Goal: Navigation & Orientation: Find specific page/section

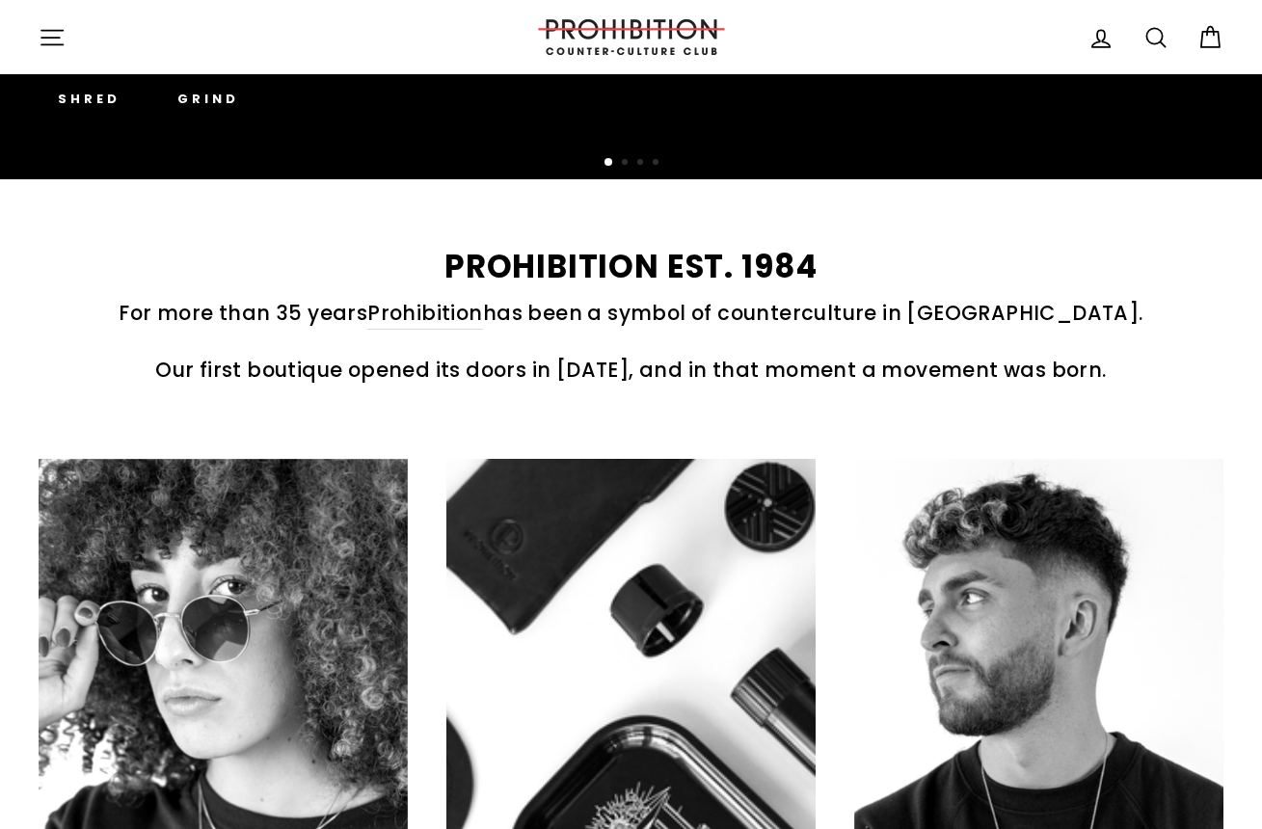
scroll to position [143, 0]
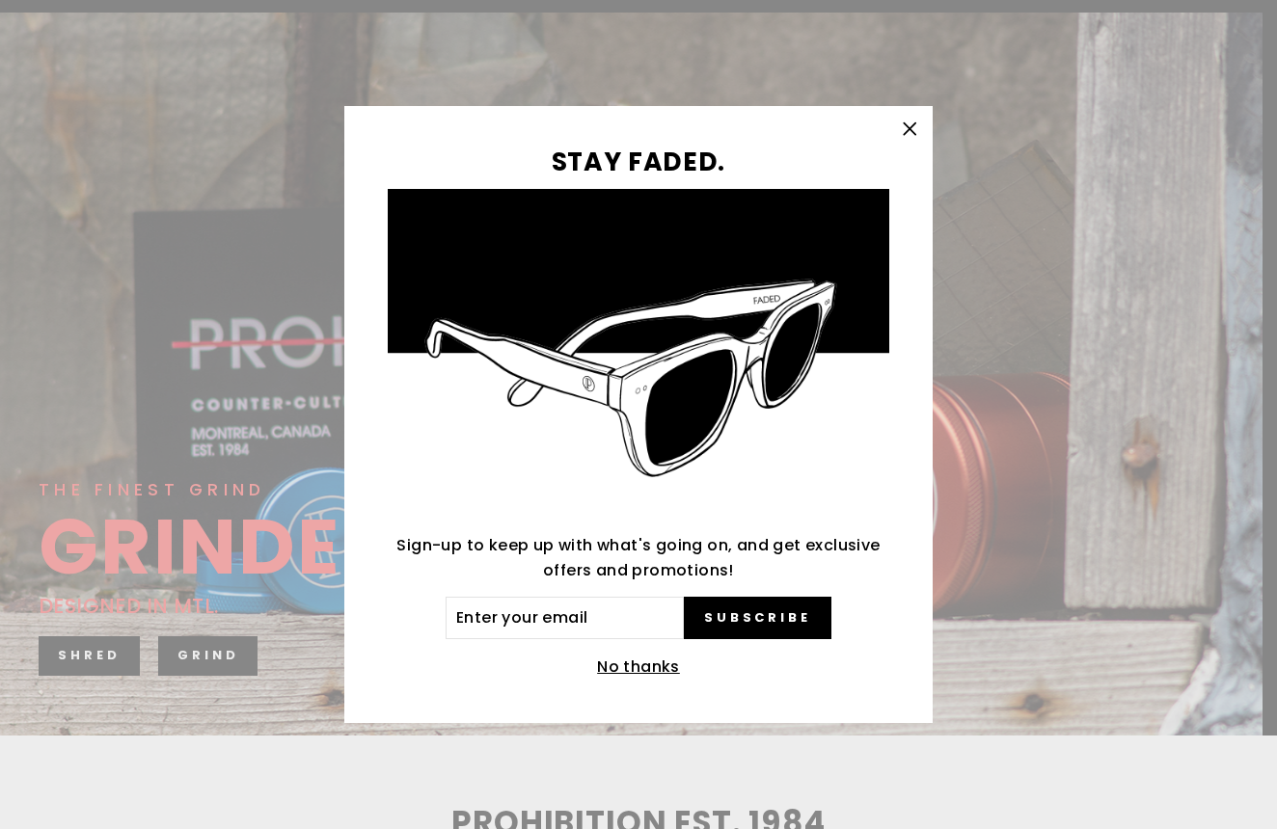
click at [905, 123] on icon "button" at bounding box center [910, 128] width 12 height 12
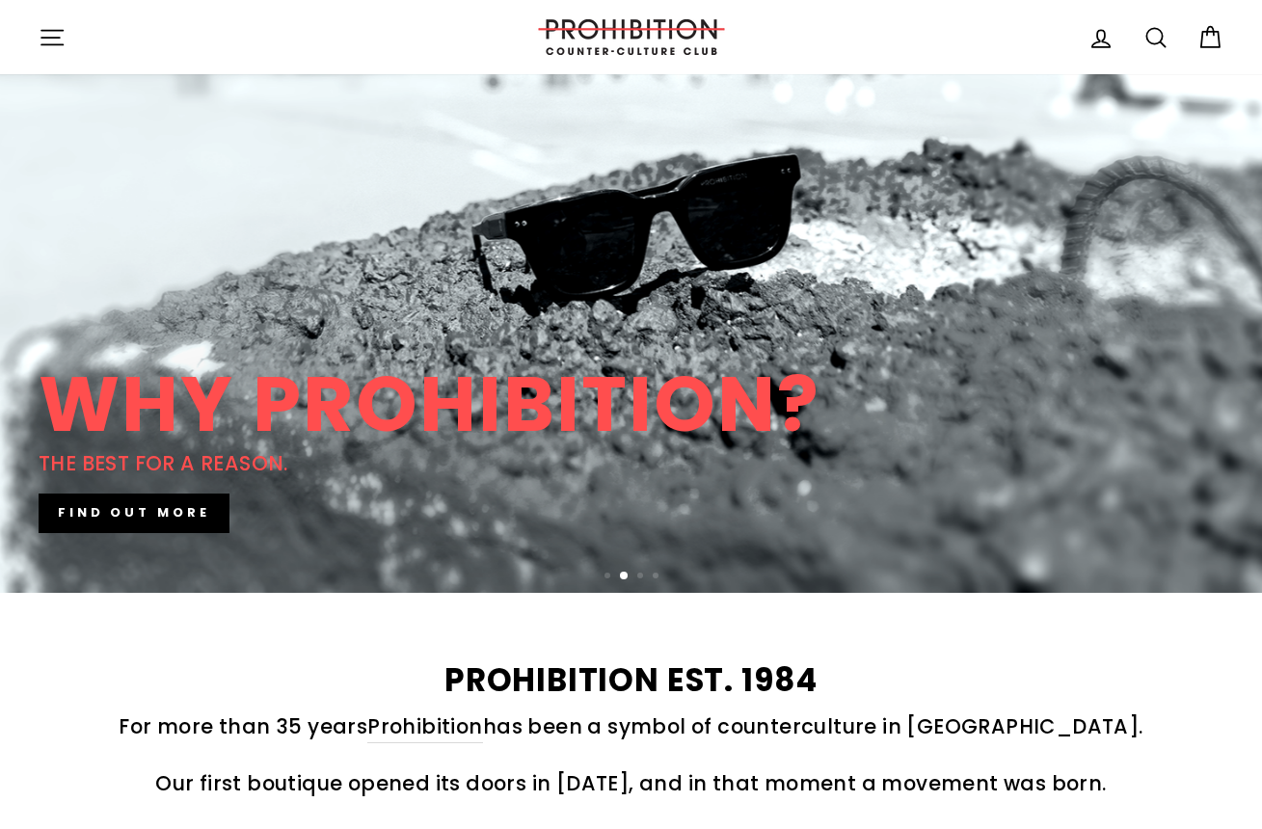
scroll to position [0, 0]
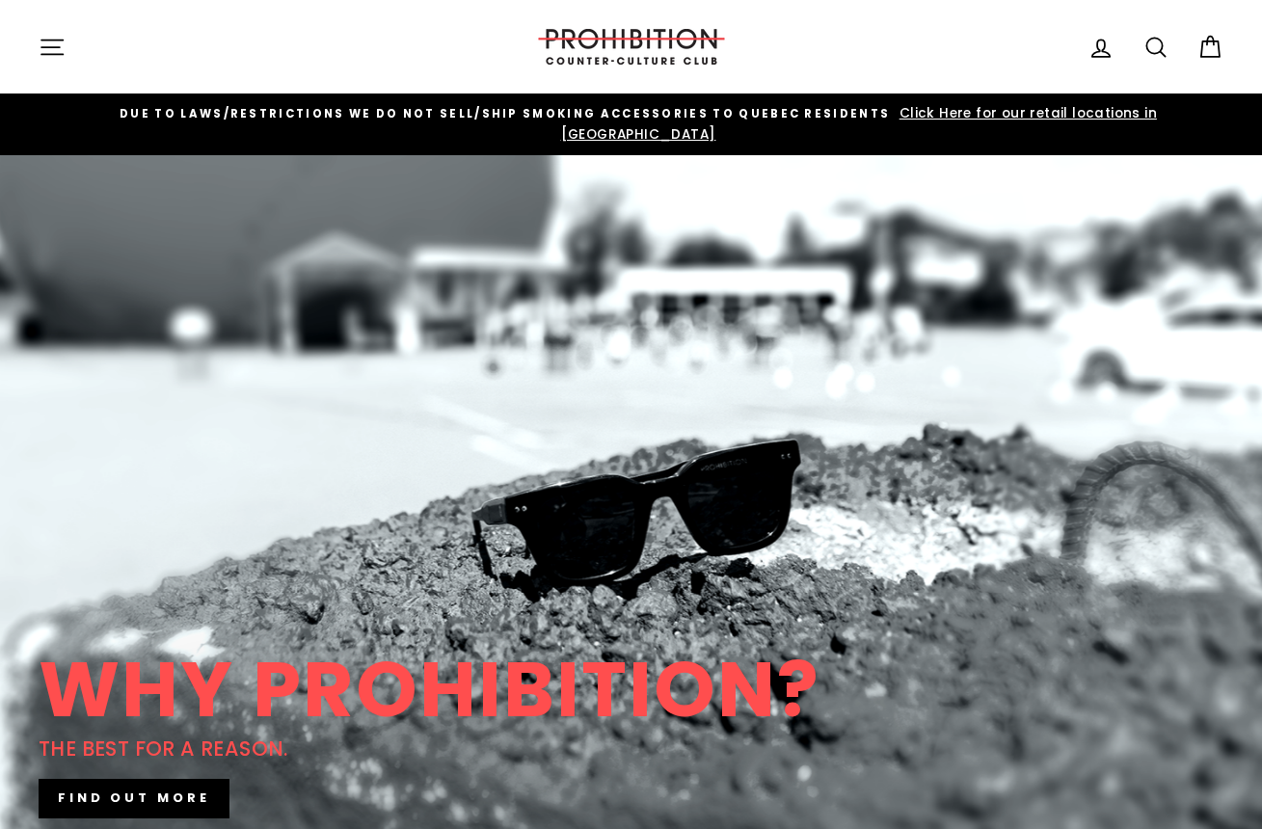
click at [49, 43] on icon "button" at bounding box center [52, 47] width 27 height 27
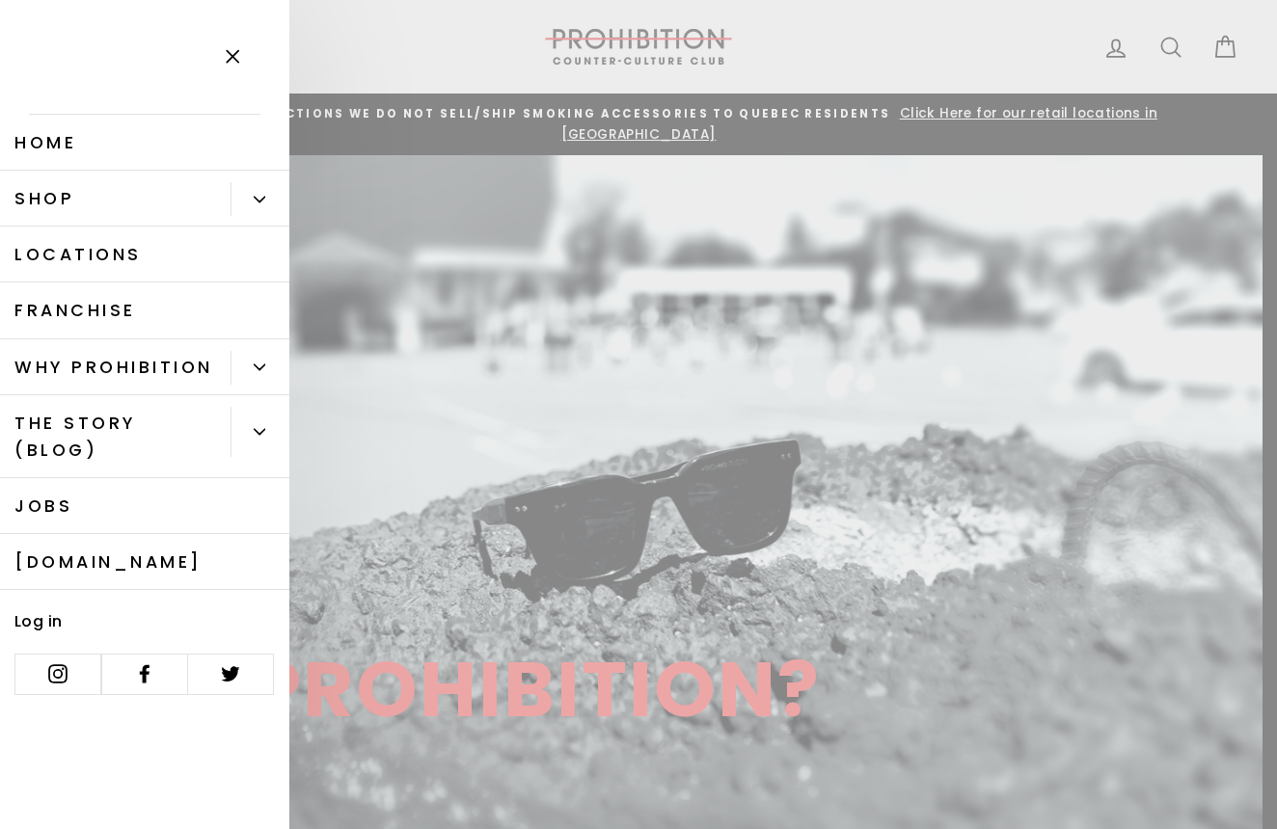
click at [272, 204] on button "Primary" at bounding box center [259, 199] width 59 height 34
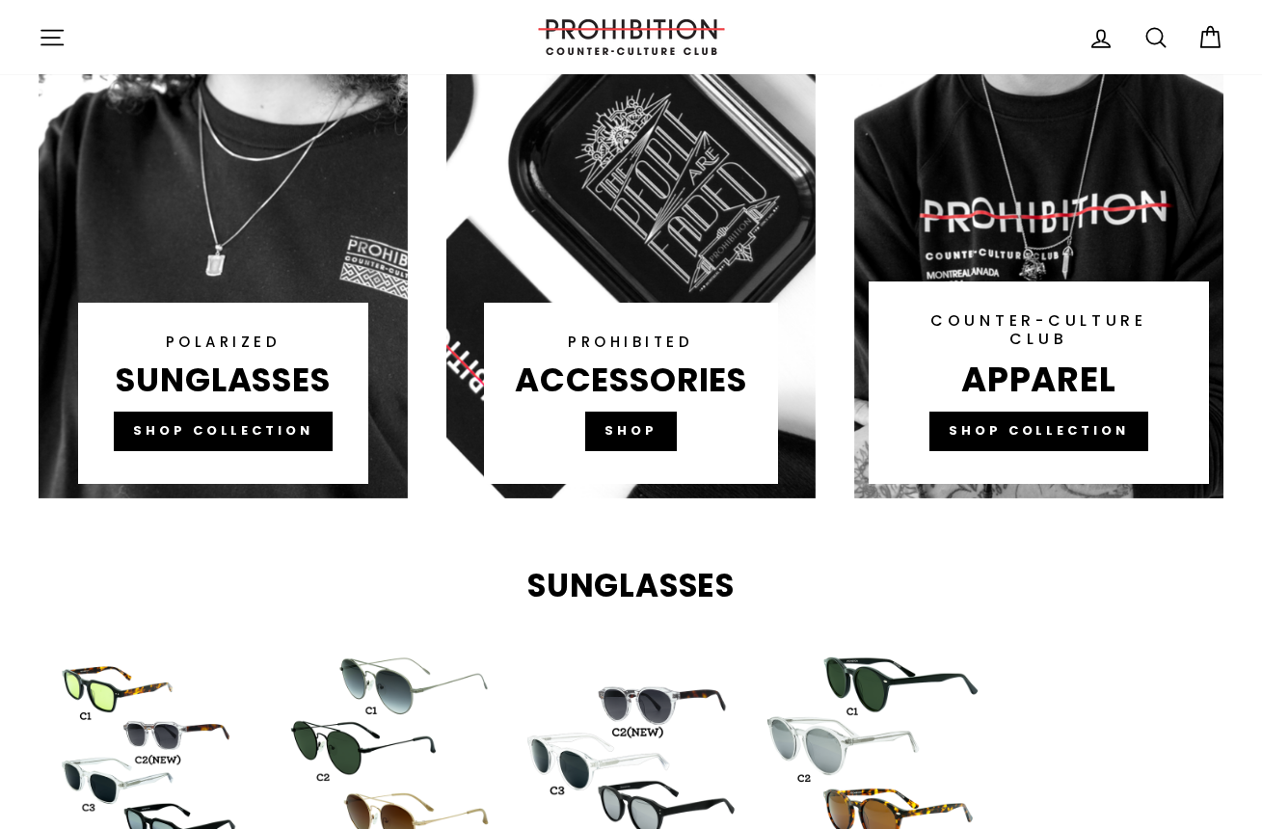
scroll to position [1373, 0]
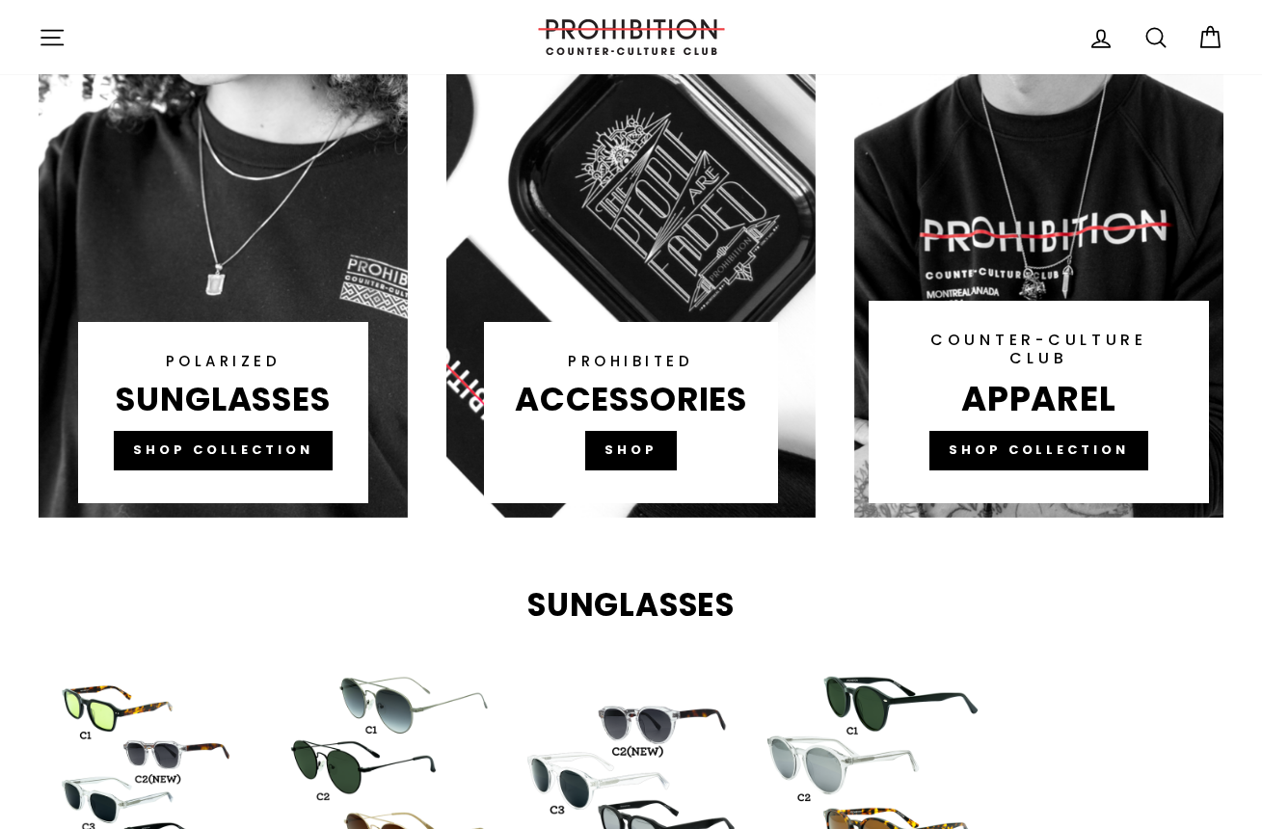
click at [643, 434] on link at bounding box center [631, 151] width 369 height 733
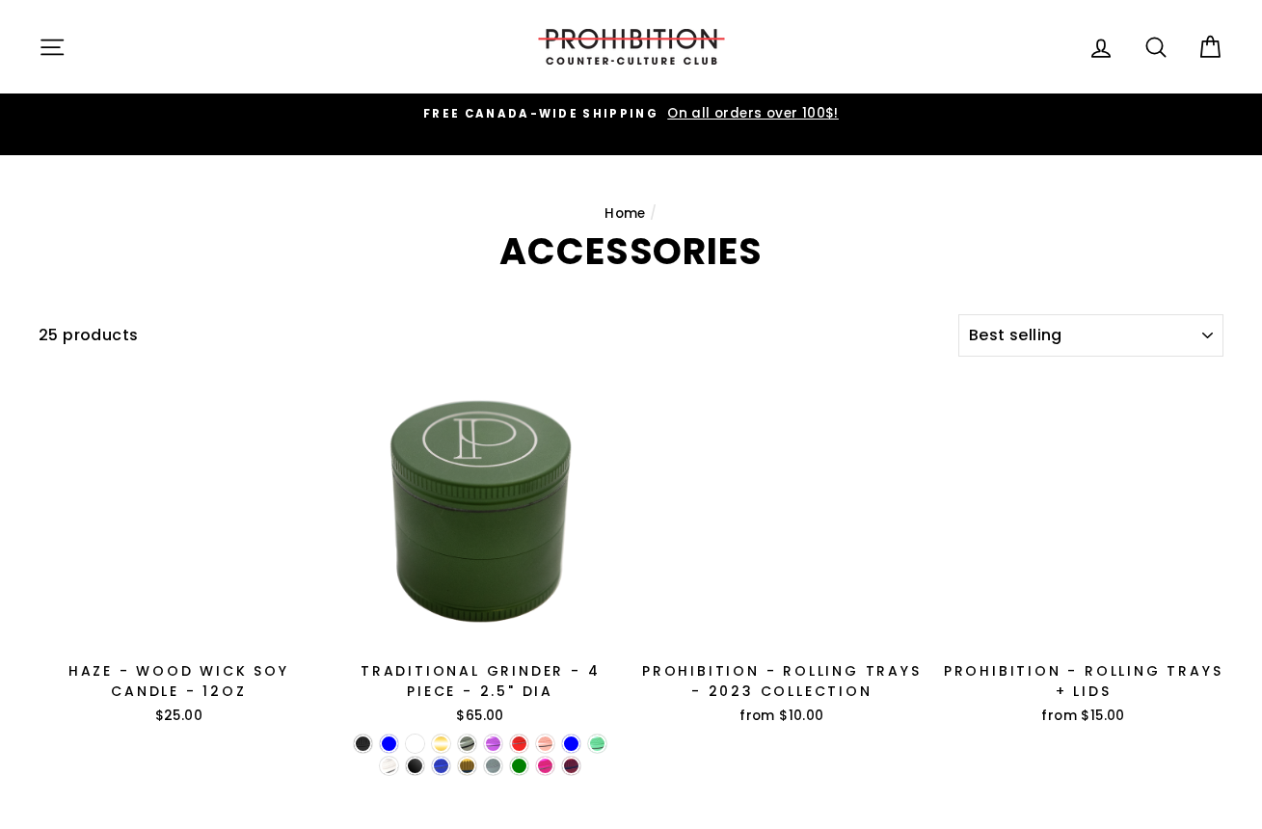
select select "best-selling"
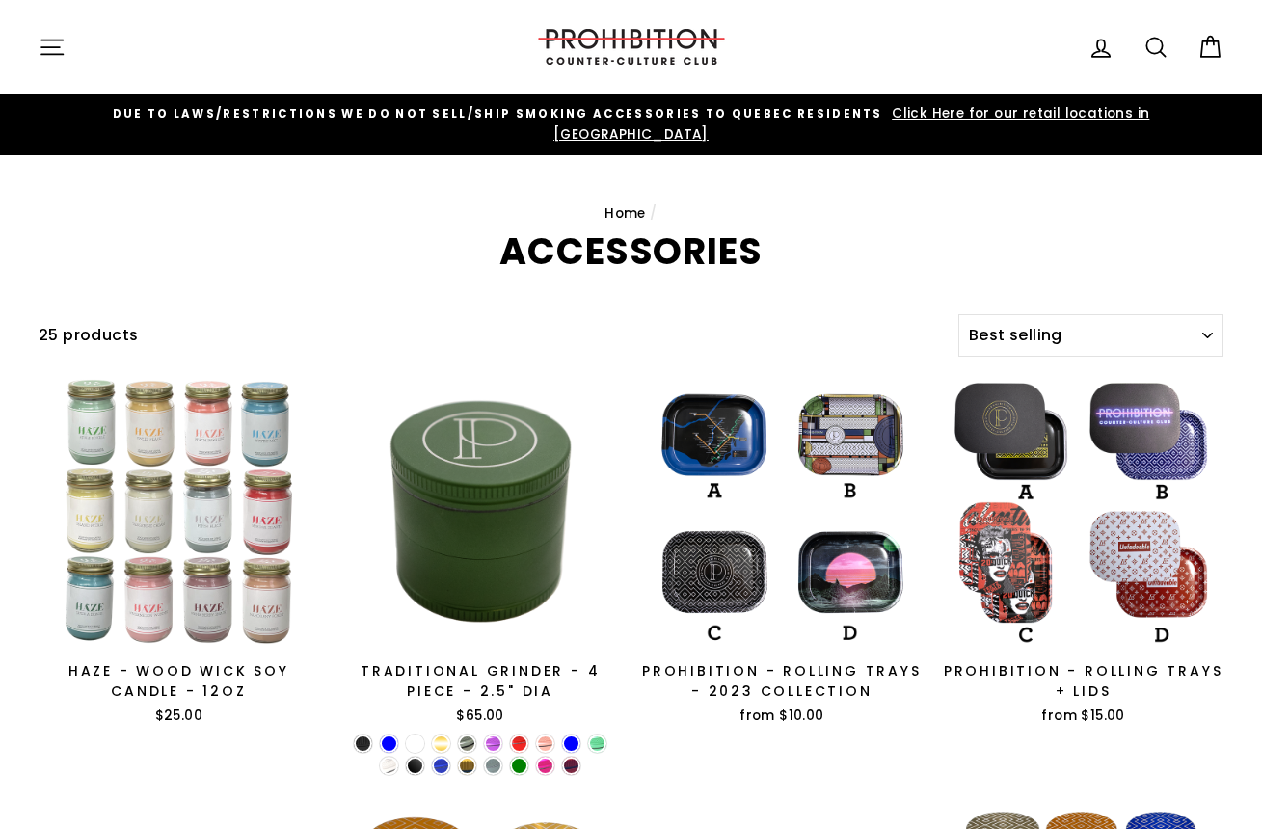
click at [960, 113] on span "Click Here for our retail locations in [GEOGRAPHIC_DATA]" at bounding box center [852, 124] width 596 height 40
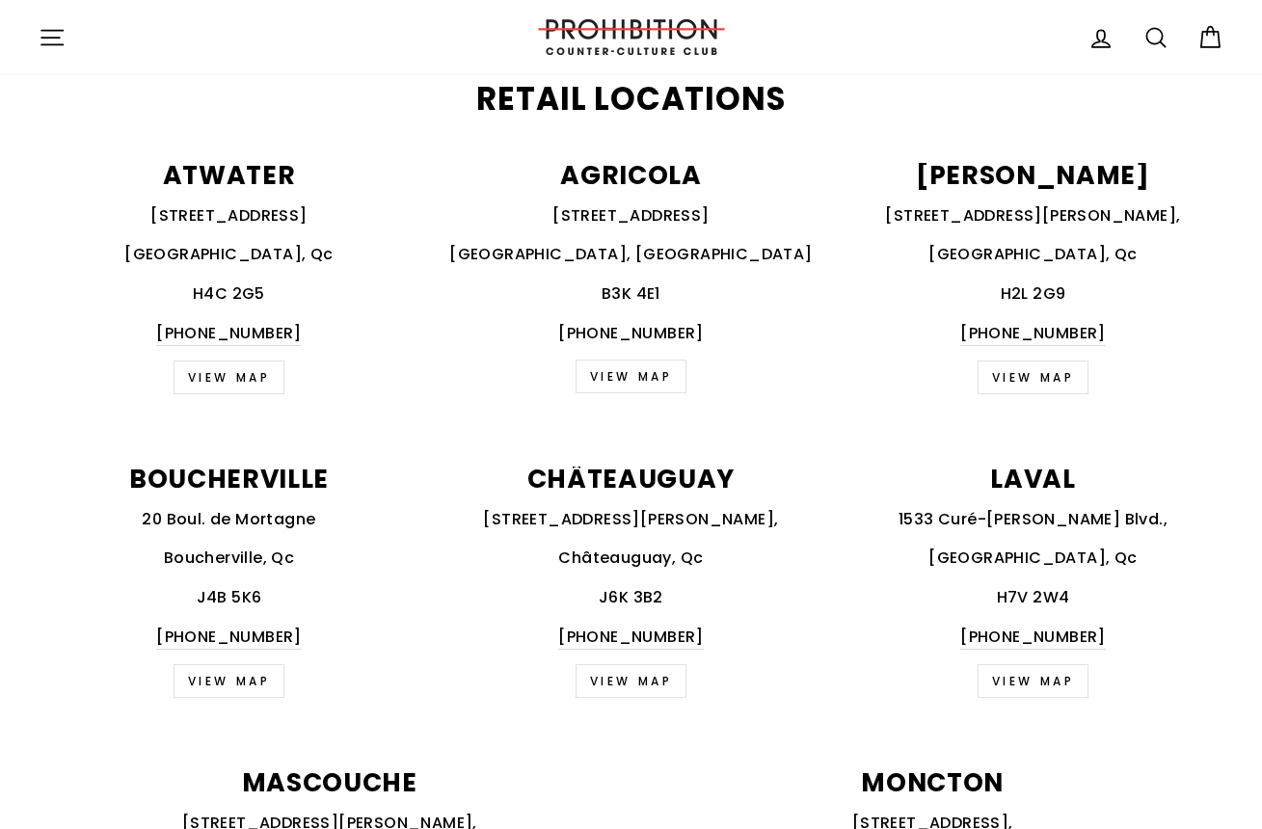
scroll to position [771, 0]
